Goal: Transaction & Acquisition: Purchase product/service

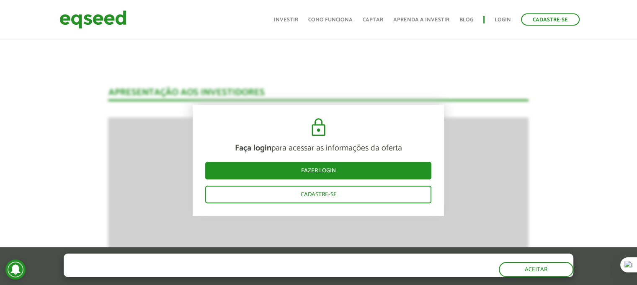
scroll to position [866, 0]
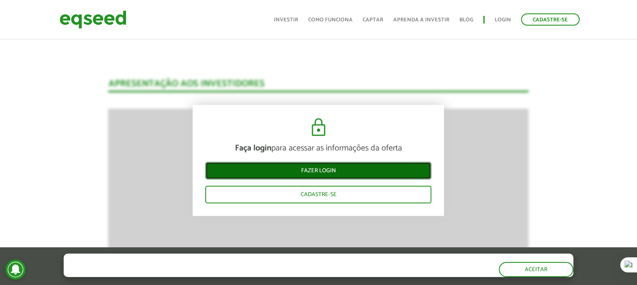
click at [330, 171] on link "Fazer login" at bounding box center [318, 171] width 226 height 18
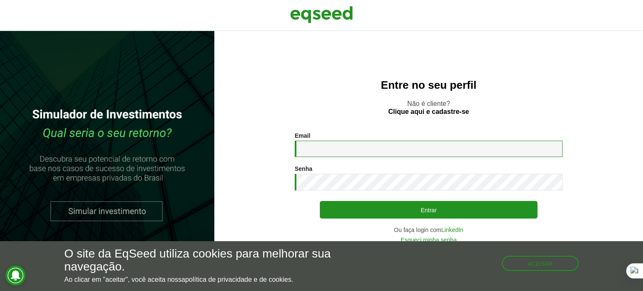
click at [320, 145] on input "Email *" at bounding box center [429, 149] width 268 height 16
type input "**********"
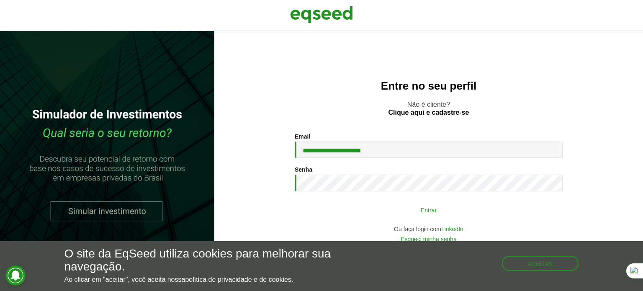
click at [371, 209] on button "Entrar" at bounding box center [429, 210] width 218 height 16
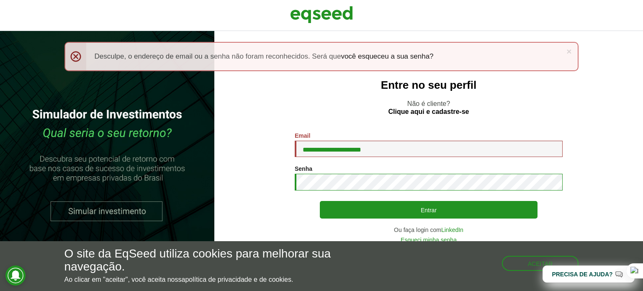
click at [320, 201] on button "Entrar" at bounding box center [429, 210] width 218 height 18
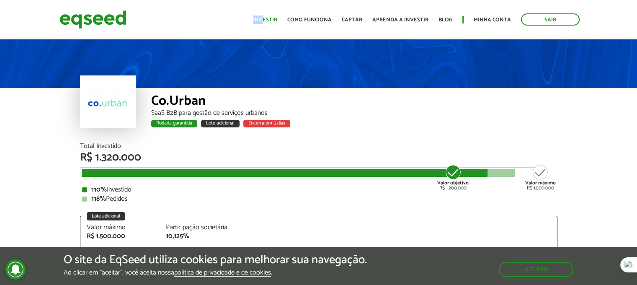
drag, startPoint x: 271, startPoint y: 13, endPoint x: 268, endPoint y: 18, distance: 6.0
click at [268, 18] on ul "Início Investir Como funciona Captar Aprenda a investir Blog Minha conta Sair" at bounding box center [416, 19] width 335 height 12
click at [268, 18] on link "Investir" at bounding box center [265, 19] width 24 height 5
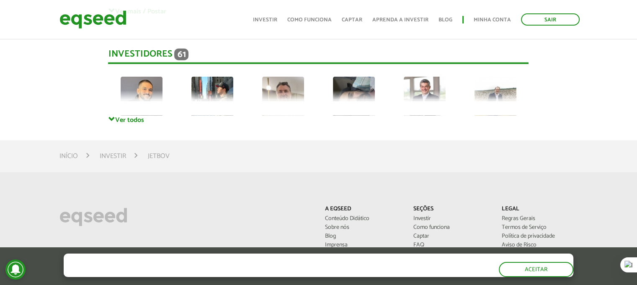
scroll to position [2309, 0]
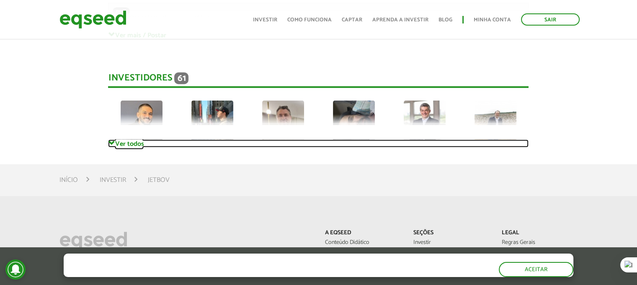
click at [125, 147] on link "Ver todos" at bounding box center [318, 143] width 421 height 8
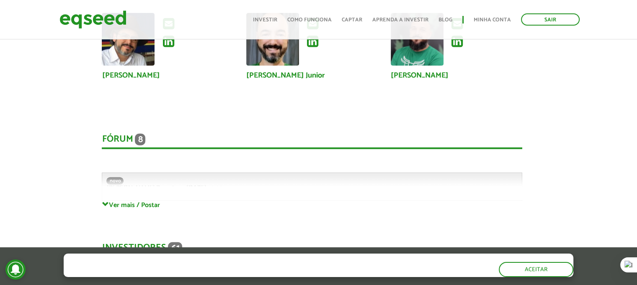
scroll to position [2180, 6]
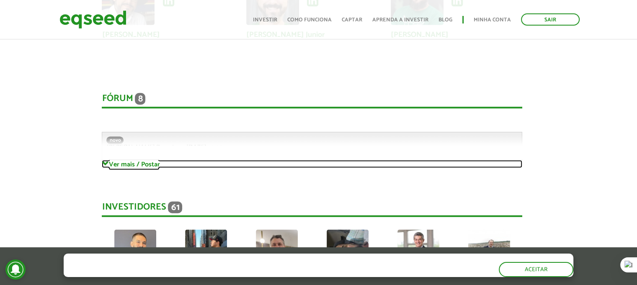
click at [113, 162] on link "Ver mais / Postar" at bounding box center [312, 164] width 421 height 8
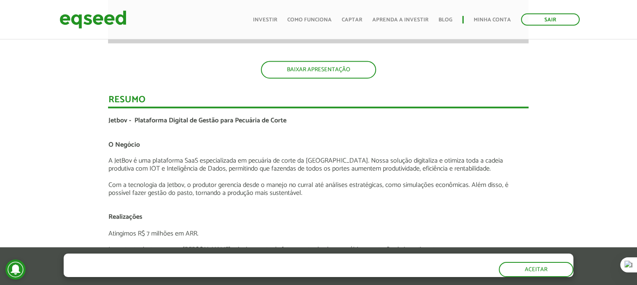
scroll to position [1371, 0]
